Goal: Information Seeking & Learning: Learn about a topic

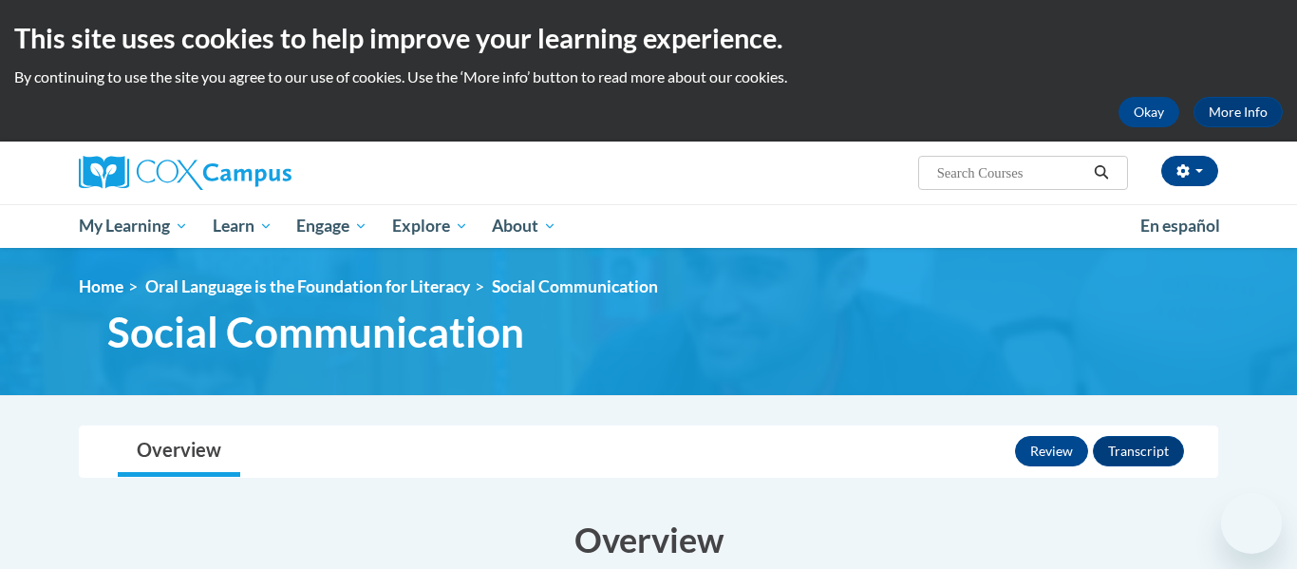
scroll to position [844, 0]
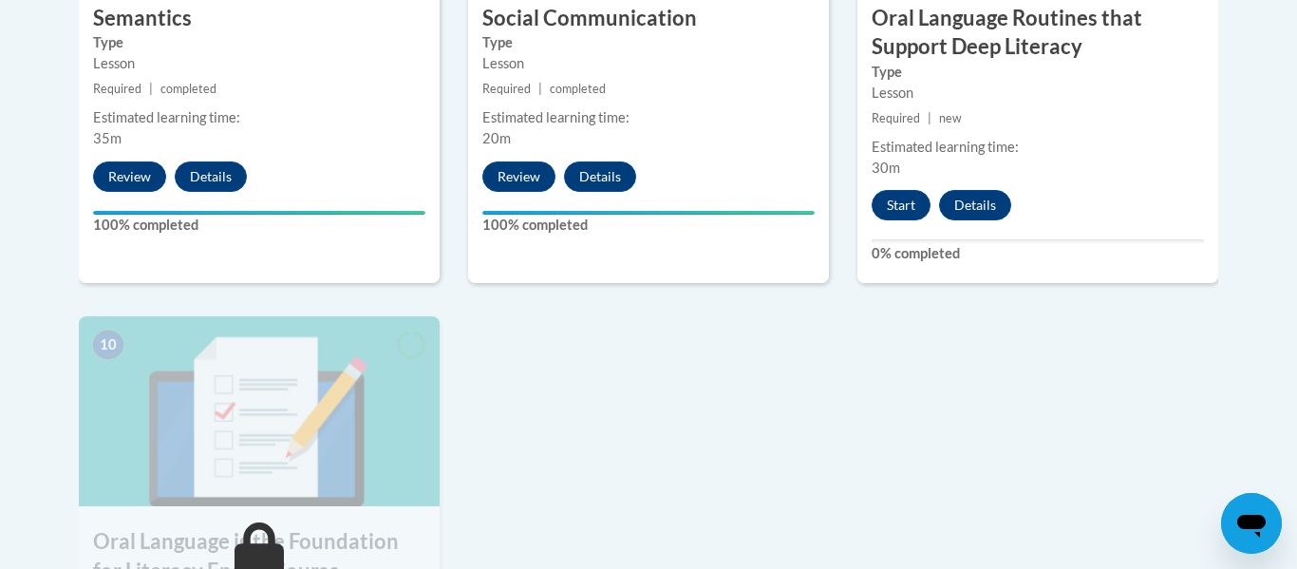
scroll to position [1894, 0]
